Goal: Task Accomplishment & Management: Manage account settings

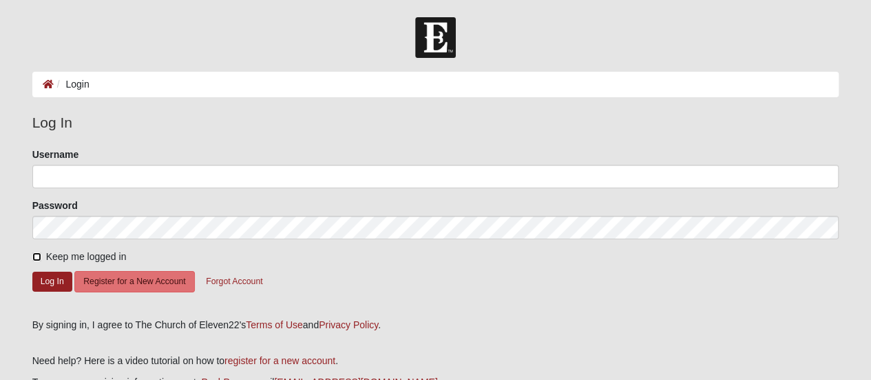
click at [34, 254] on input "Keep me logged in" at bounding box center [36, 256] width 9 height 9
checkbox input "true"
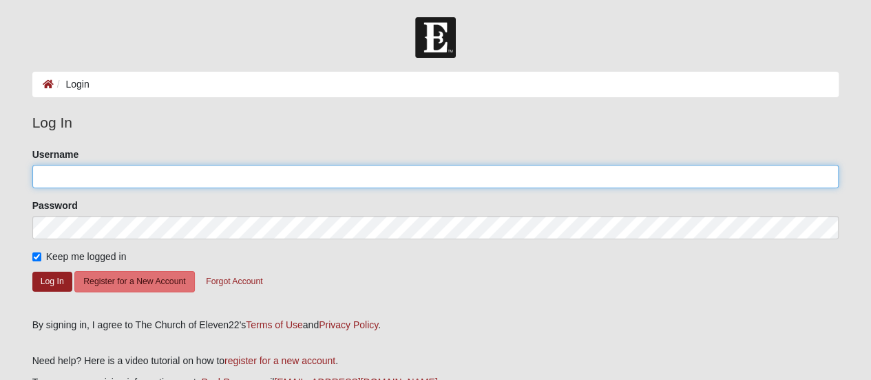
click at [140, 176] on input "Username" at bounding box center [435, 176] width 807 height 23
type input "natnat01@comcast.net"
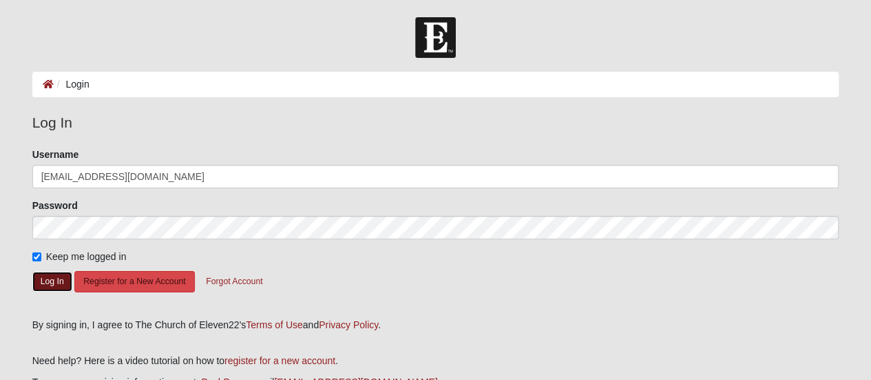
drag, startPoint x: 54, startPoint y: 282, endPoint x: 95, endPoint y: 280, distance: 40.7
click at [54, 282] on button "Log In" at bounding box center [52, 281] width 40 height 20
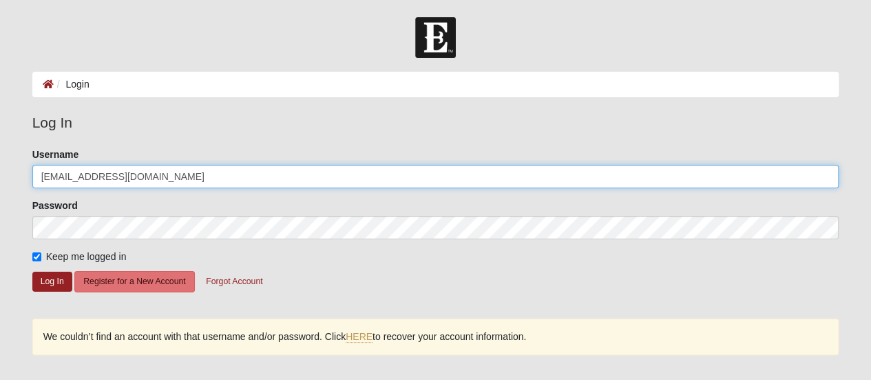
click at [149, 166] on input "natnat01@comcast.net" at bounding box center [435, 176] width 807 height 23
drag, startPoint x: 154, startPoint y: 174, endPoint x: 0, endPoint y: 180, distance: 154.4
click at [0, 184] on form "Log In Login Login Error Log In Please correct the following: Username natnat01…" at bounding box center [435, 276] width 871 height 519
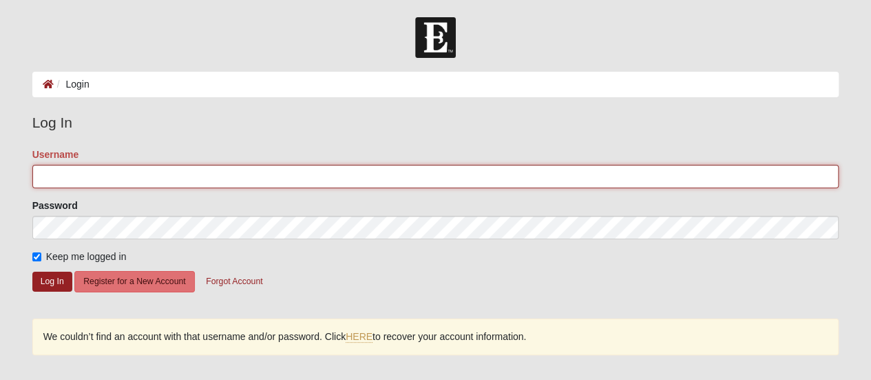
type input "9046135313"
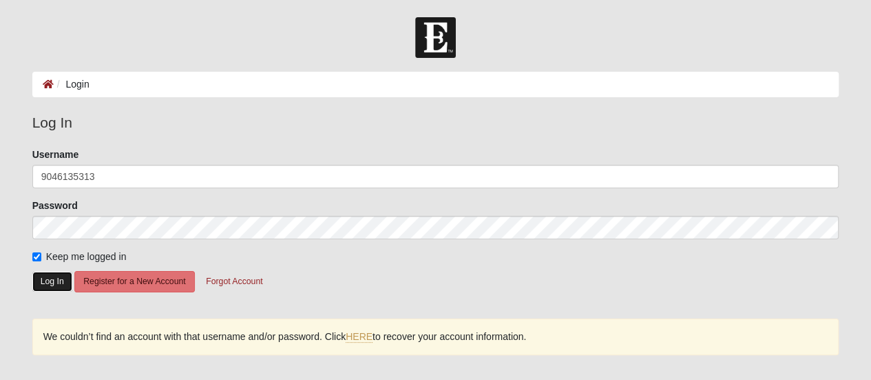
click at [54, 280] on button "Log In" at bounding box center [52, 281] width 40 height 20
click at [83, 90] on li "Login" at bounding box center [72, 84] width 36 height 14
click at [48, 81] on icon at bounding box center [48, 84] width 11 height 10
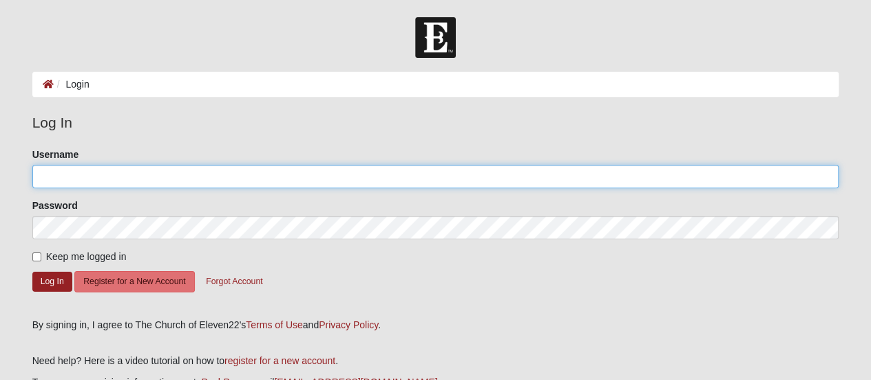
drag, startPoint x: 229, startPoint y: 174, endPoint x: 240, endPoint y: 176, distance: 11.8
click at [229, 174] on input "Username" at bounding box center [435, 176] width 807 height 23
type input "g"
type input "growth.coe22.com"
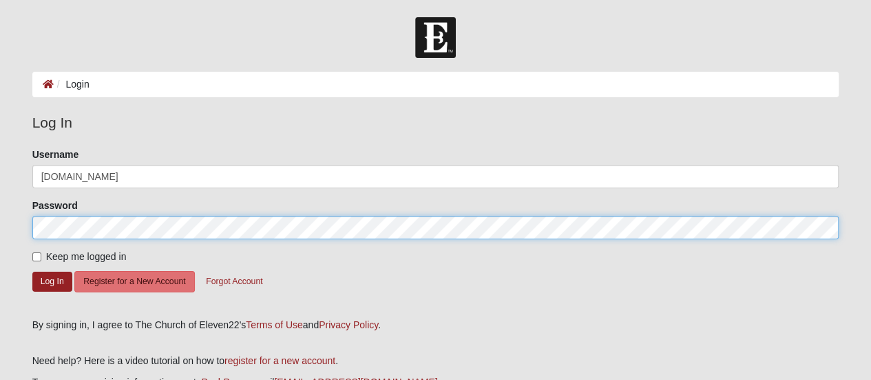
click at [32, 271] on button "Log In" at bounding box center [52, 281] width 40 height 20
